Goal: Transaction & Acquisition: Download file/media

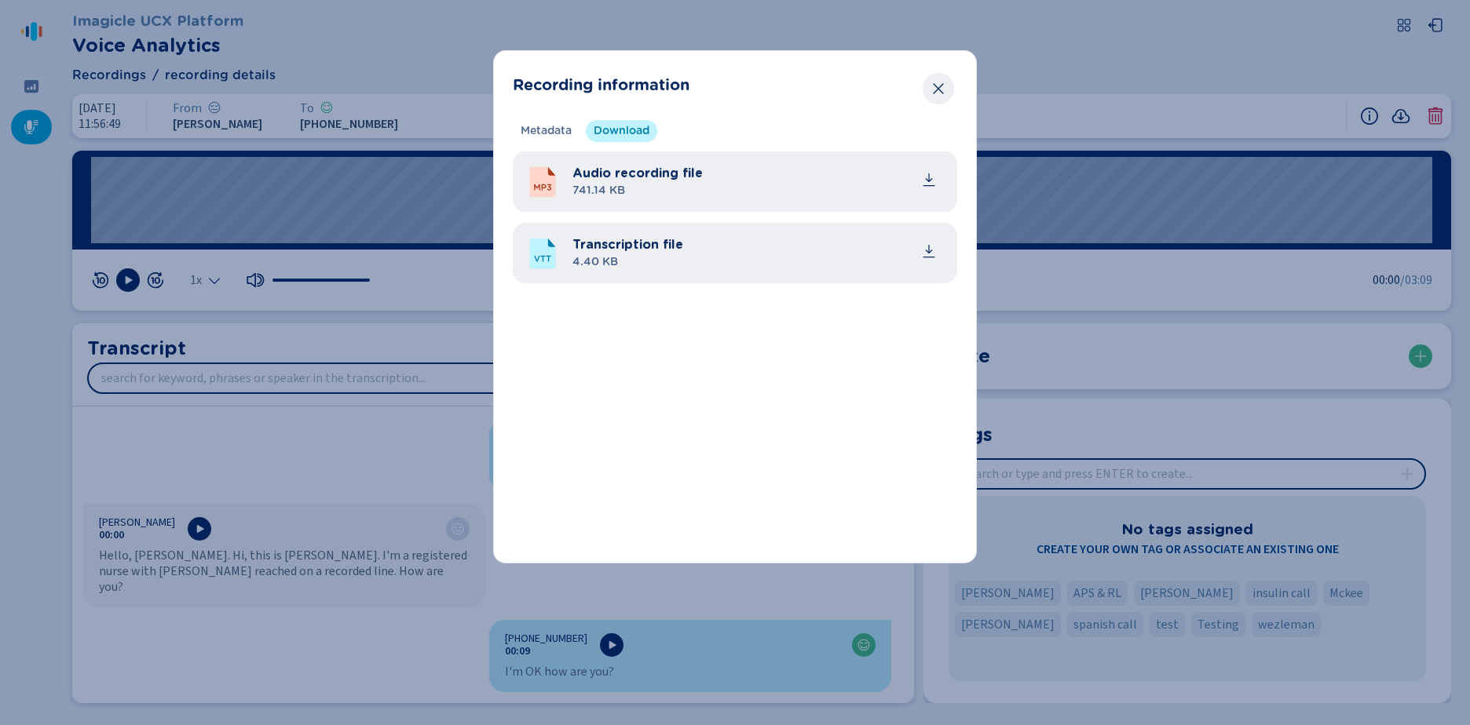
click at [929, 89] on button "Close" at bounding box center [937, 88] width 31 height 31
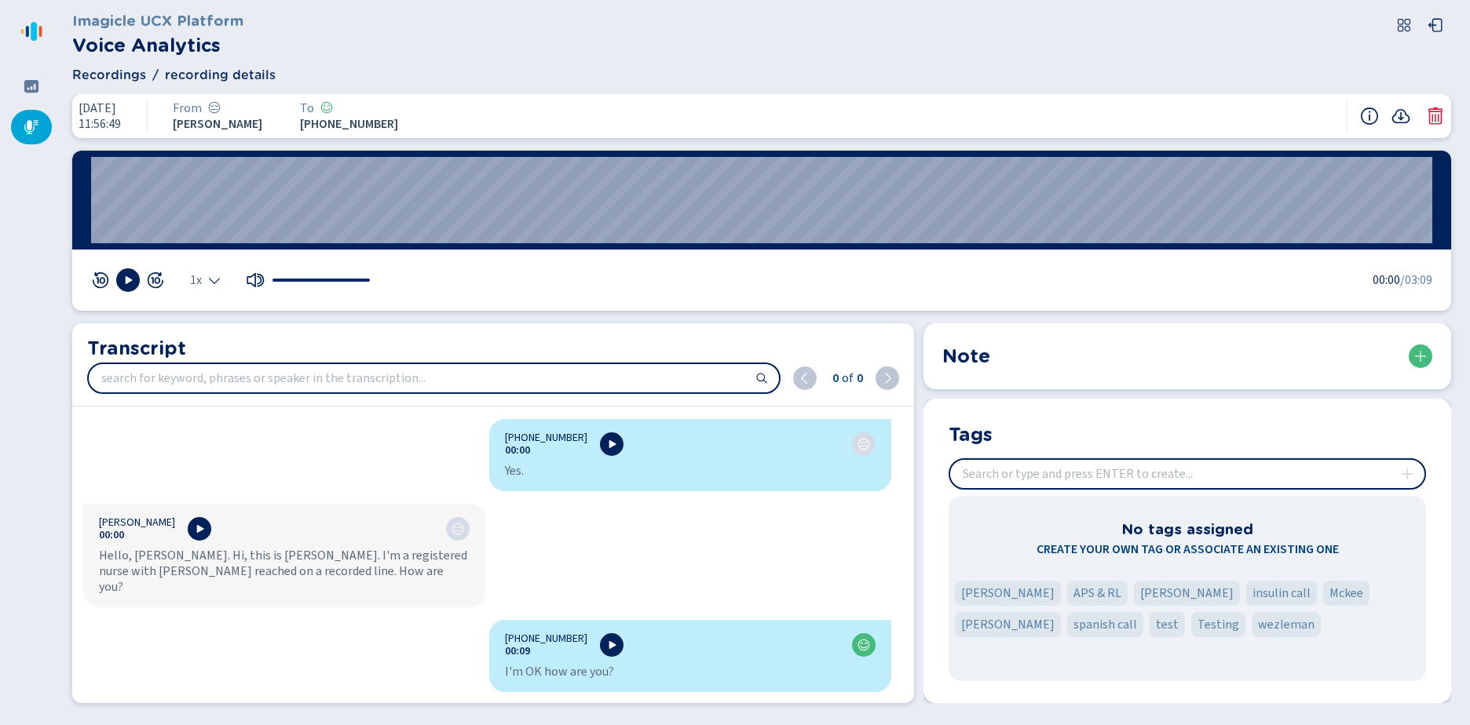
click at [21, 124] on div at bounding box center [31, 127] width 41 height 35
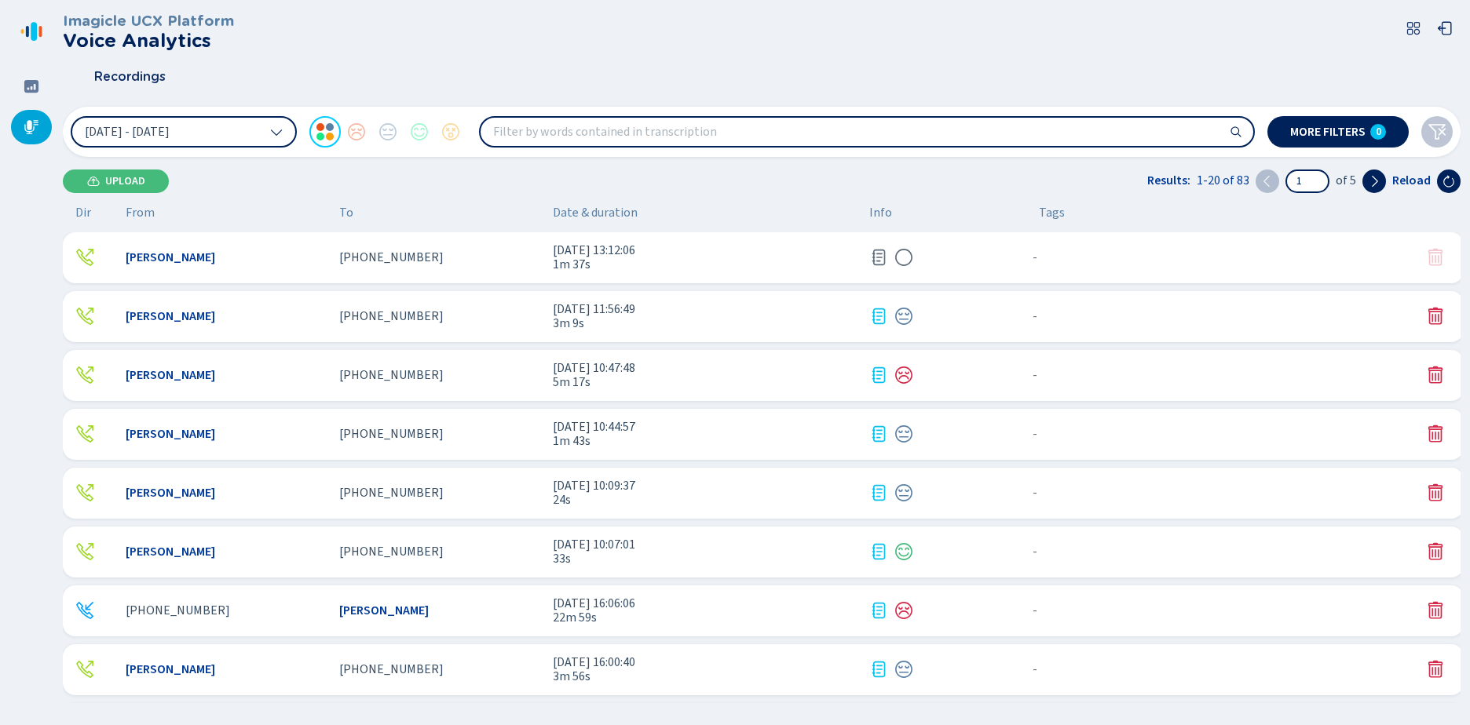
click at [563, 252] on span "[DATE] 13:12:06" at bounding box center [705, 250] width 304 height 14
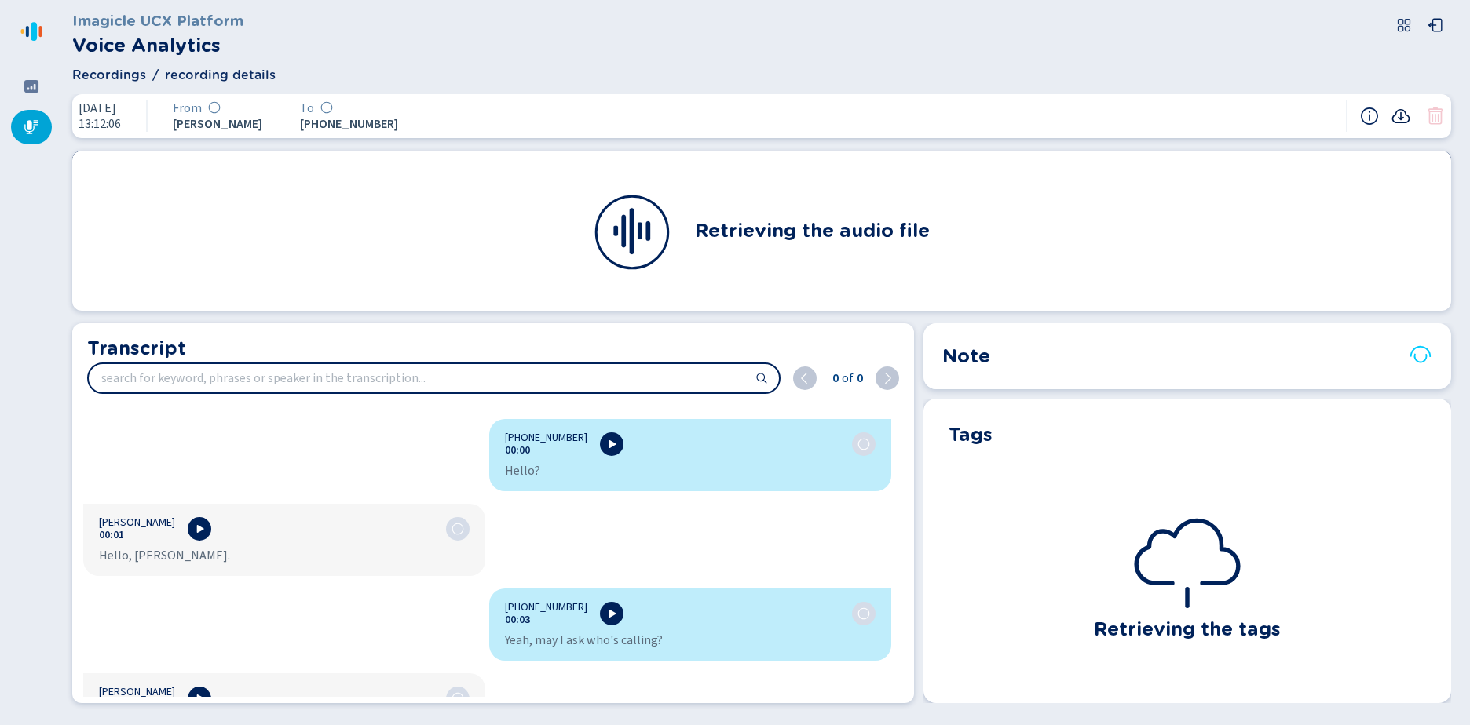
click at [1398, 116] on icon at bounding box center [1400, 116] width 19 height 19
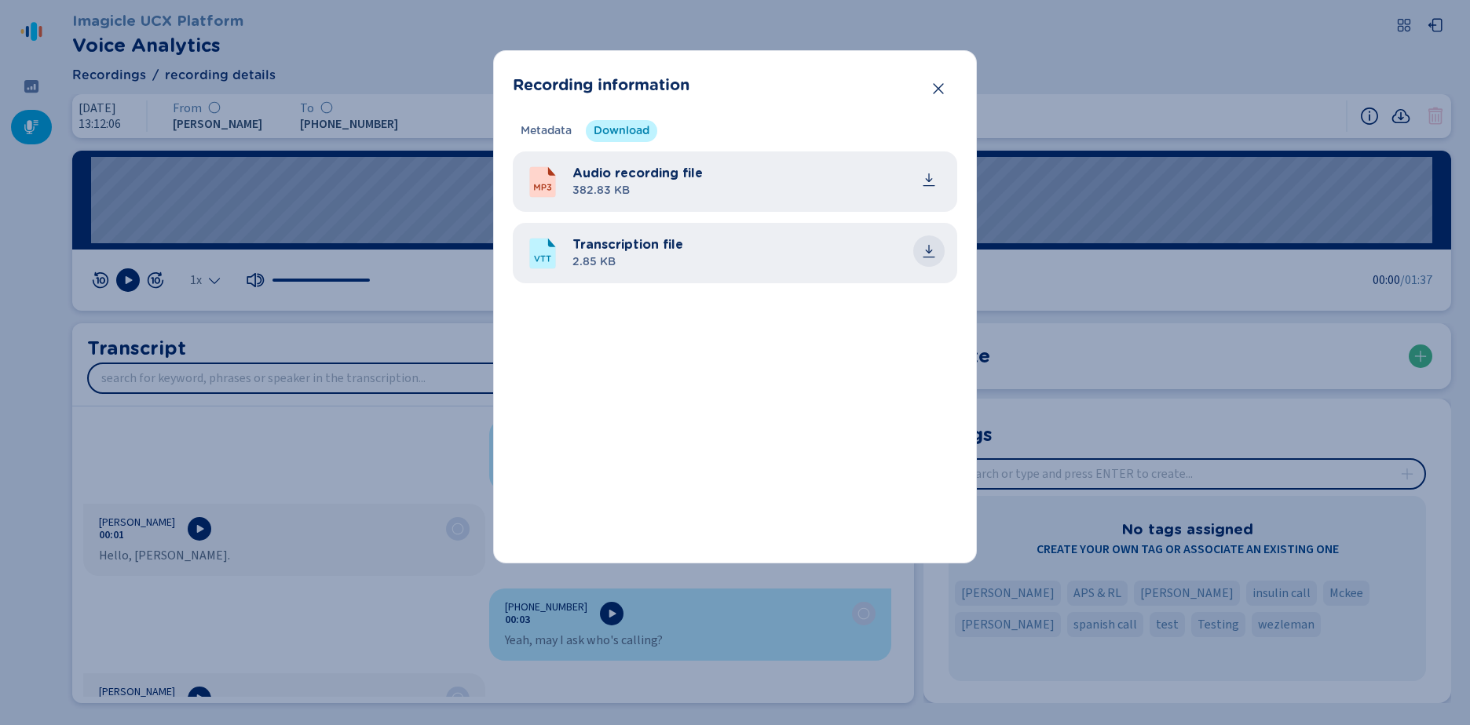
click at [931, 254] on icon "common.download" at bounding box center [929, 251] width 16 height 16
click at [933, 86] on icon "Close" at bounding box center [938, 89] width 16 height 16
